Goal: Task Accomplishment & Management: Use online tool/utility

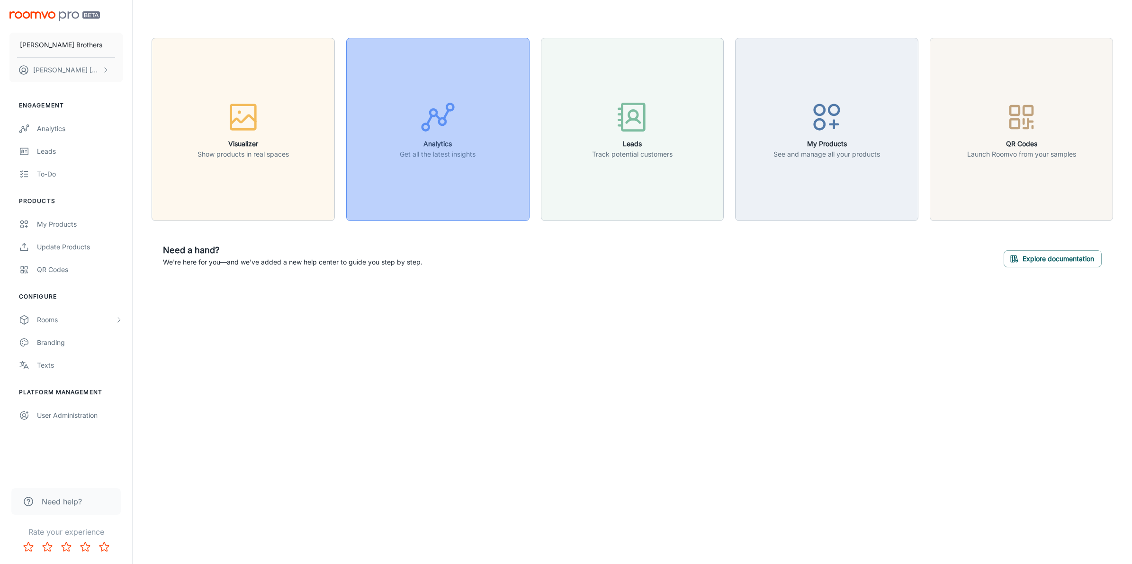
click at [443, 172] on button "Analytics Get all the latest insights" at bounding box center [437, 129] width 183 height 183
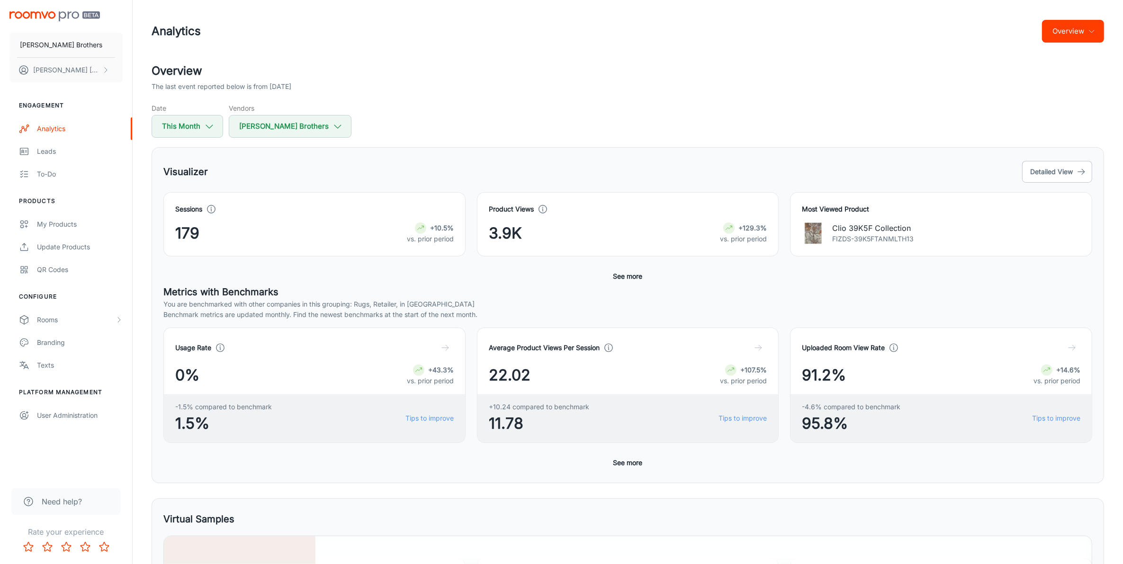
click at [630, 464] on button "See more" at bounding box center [627, 463] width 37 height 17
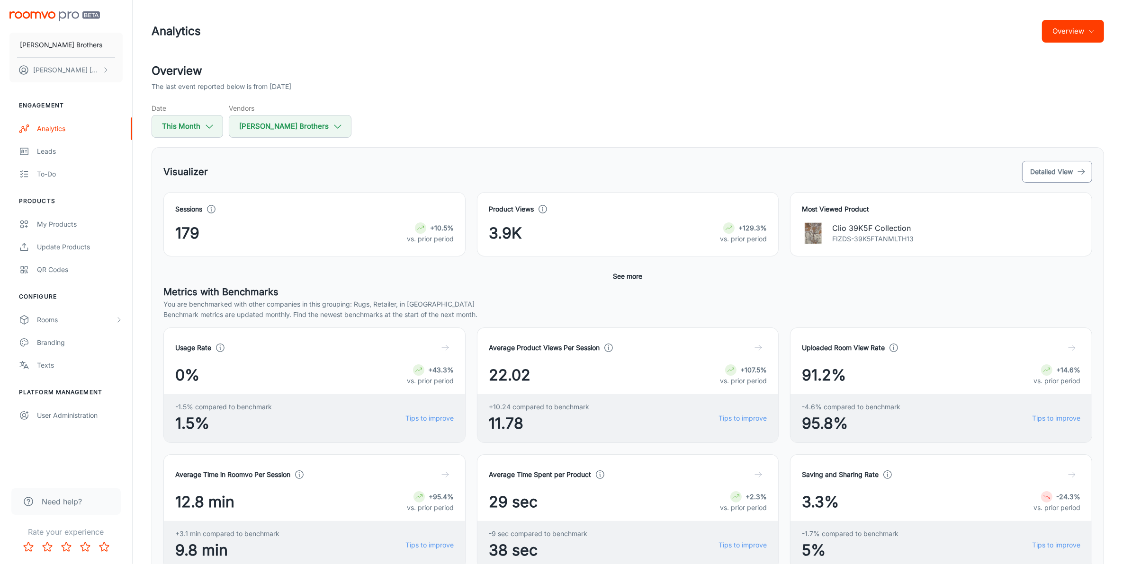
click at [1064, 167] on button "Detailed View" at bounding box center [1057, 172] width 70 height 22
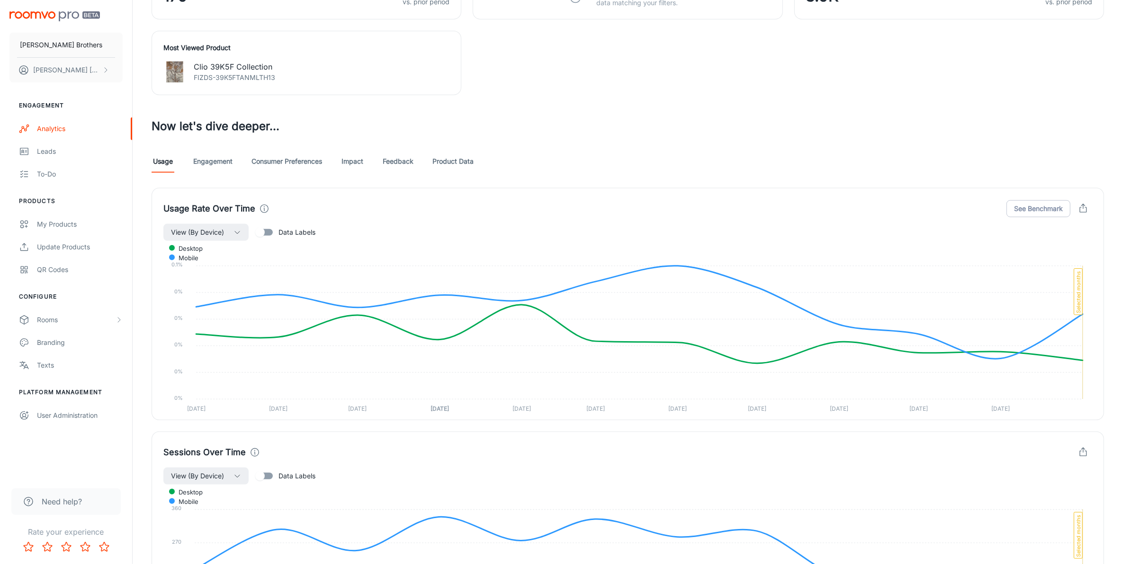
scroll to position [414, 0]
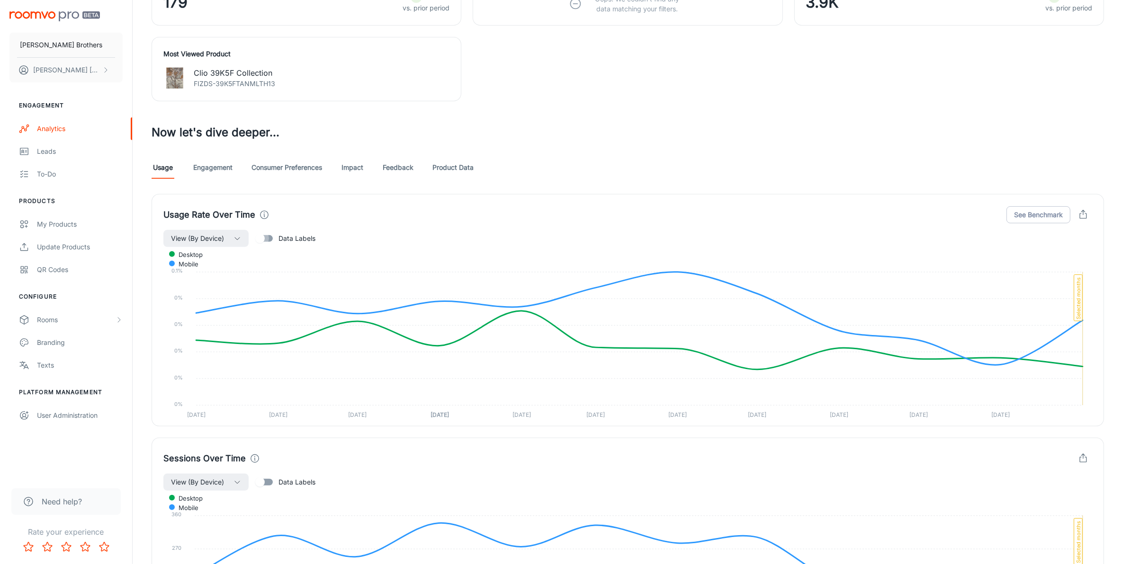
click at [270, 239] on input "Data Labels" at bounding box center [260, 239] width 54 height 18
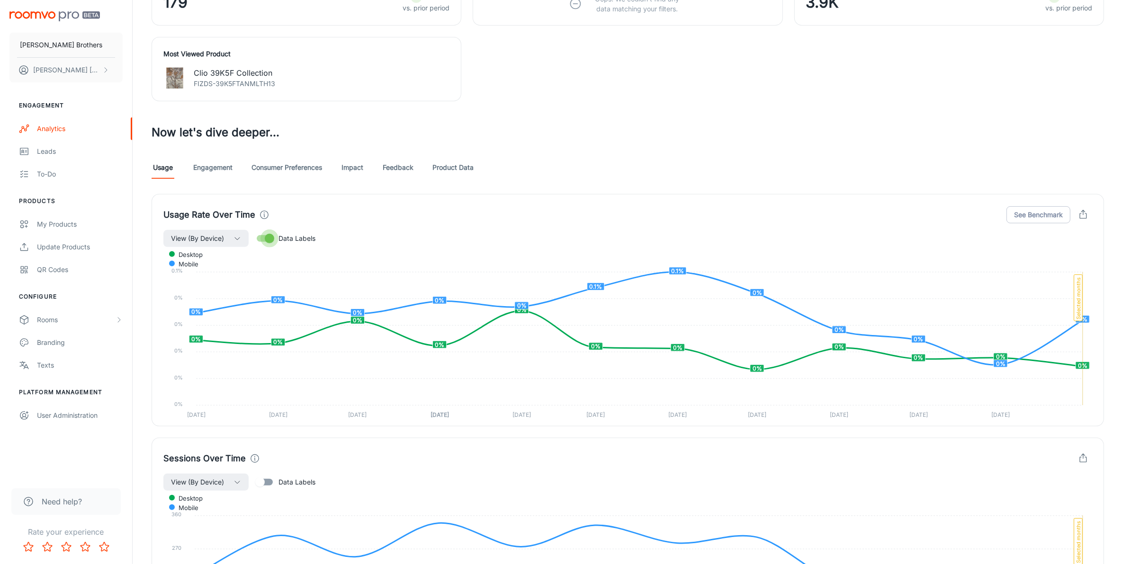
drag, startPoint x: 270, startPoint y: 239, endPoint x: 264, endPoint y: 238, distance: 5.9
click at [264, 238] on input "Data Labels" at bounding box center [269, 239] width 54 height 18
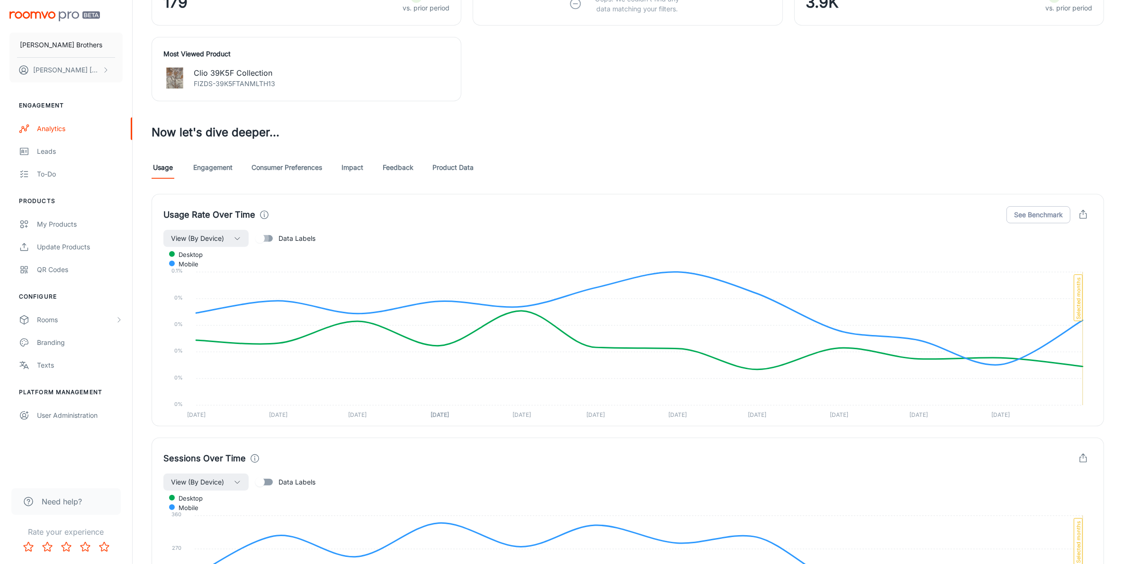
click at [264, 238] on input "Data Labels" at bounding box center [260, 239] width 54 height 18
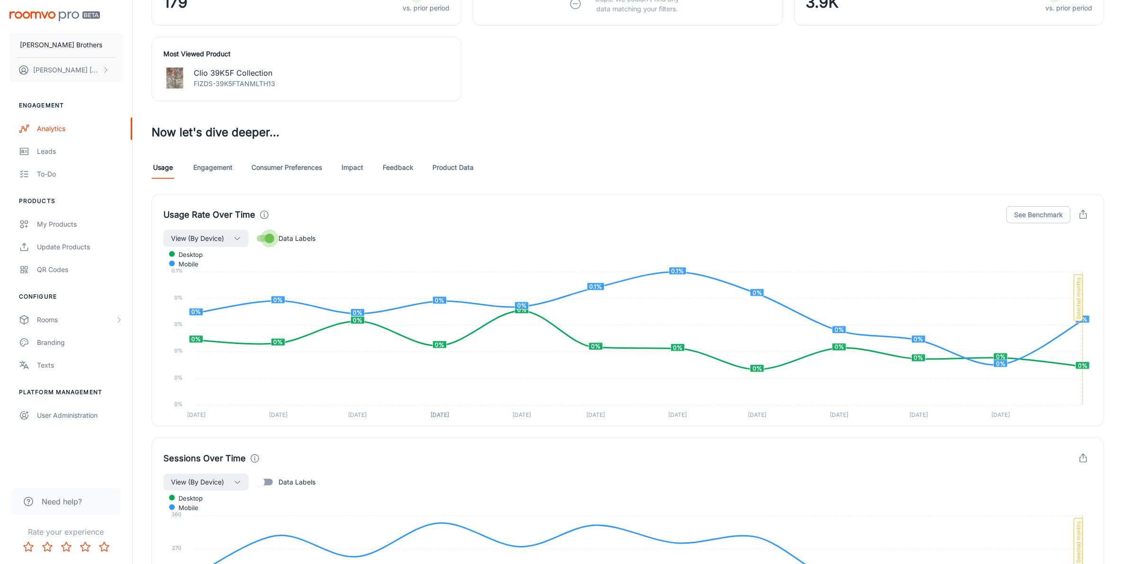
click at [264, 240] on input "Data Labels" at bounding box center [269, 239] width 54 height 18
checkbox input "false"
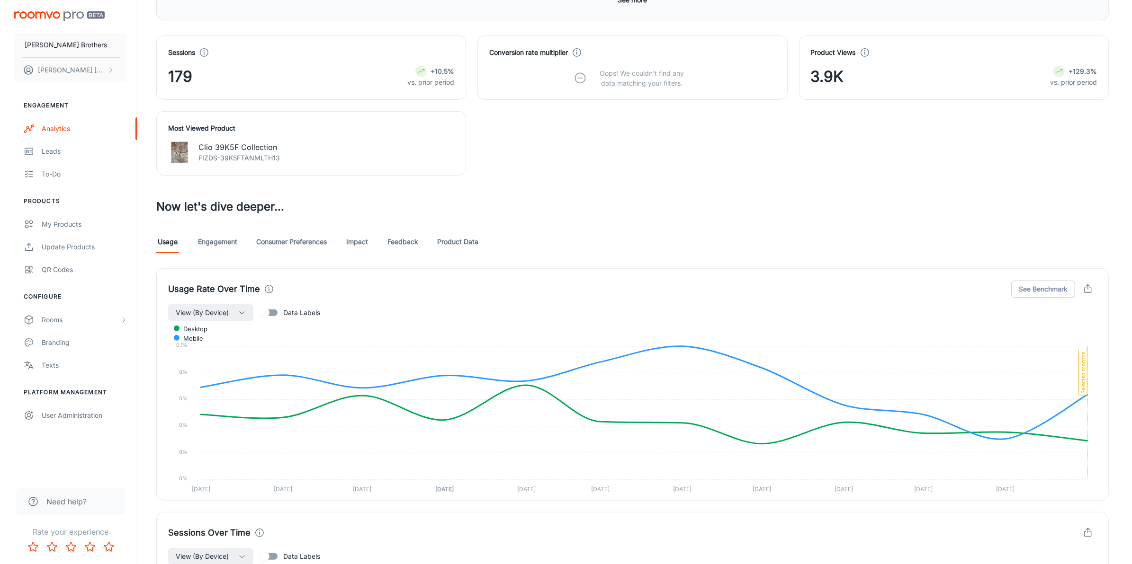
scroll to position [0, 0]
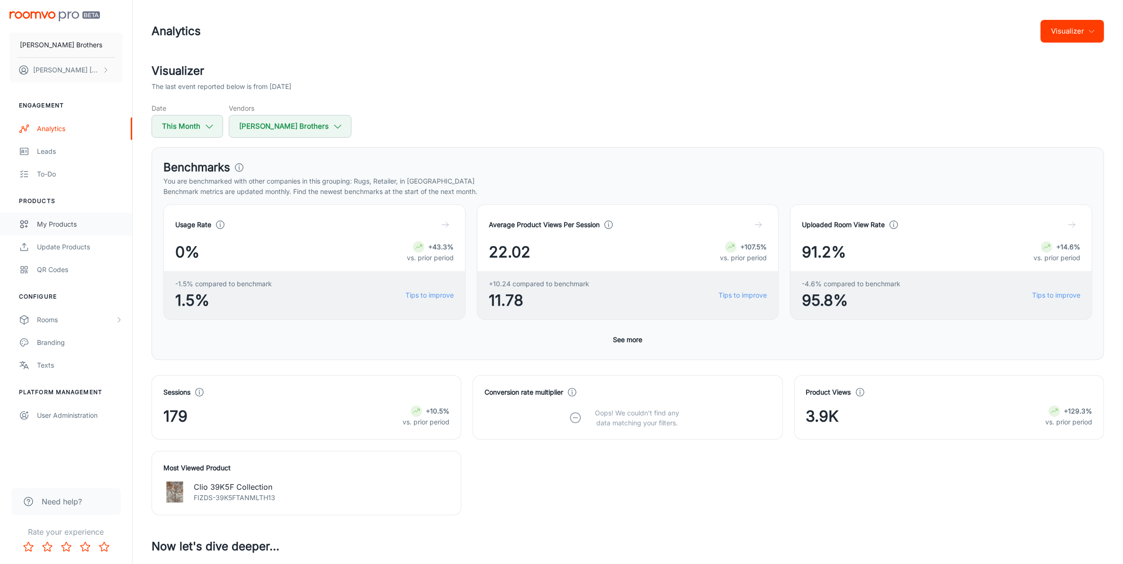
click at [61, 223] on div "My Products" at bounding box center [80, 224] width 86 height 10
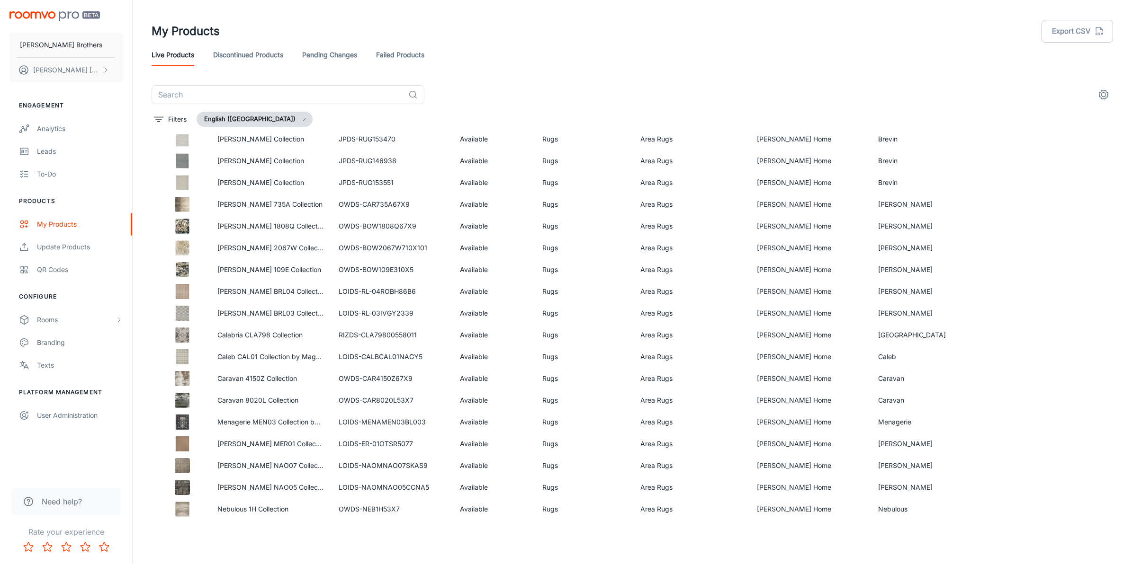
scroll to position [1731, 0]
